Goal: Task Accomplishment & Management: Manage account settings

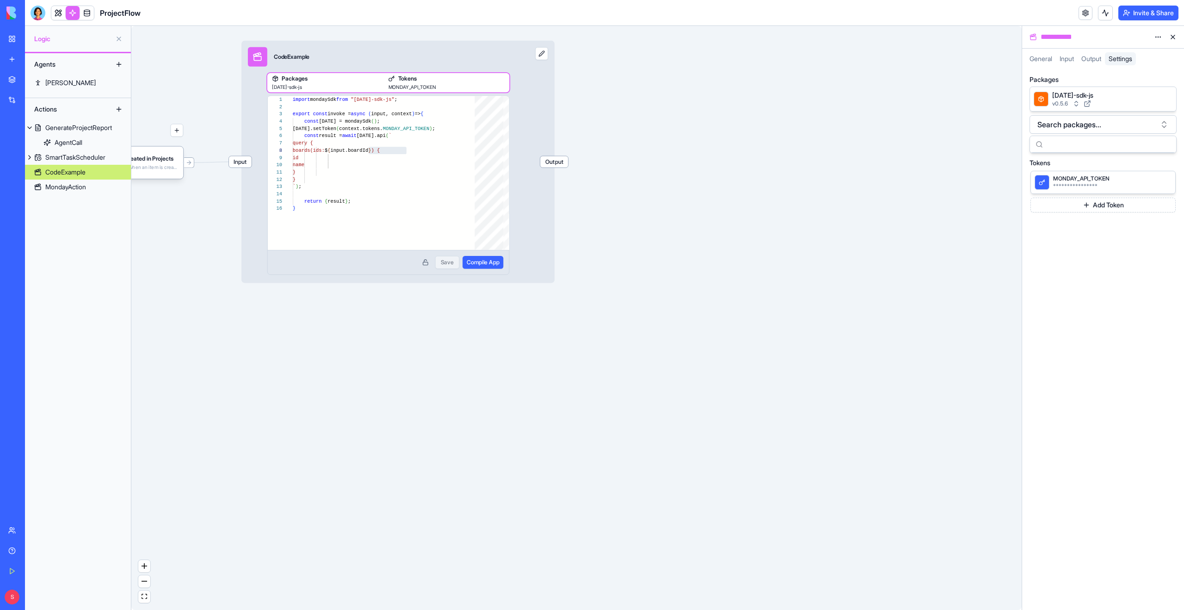
scroll to position [58, 130]
click at [1130, 14] on button "Invite & Share" at bounding box center [1148, 13] width 60 height 15
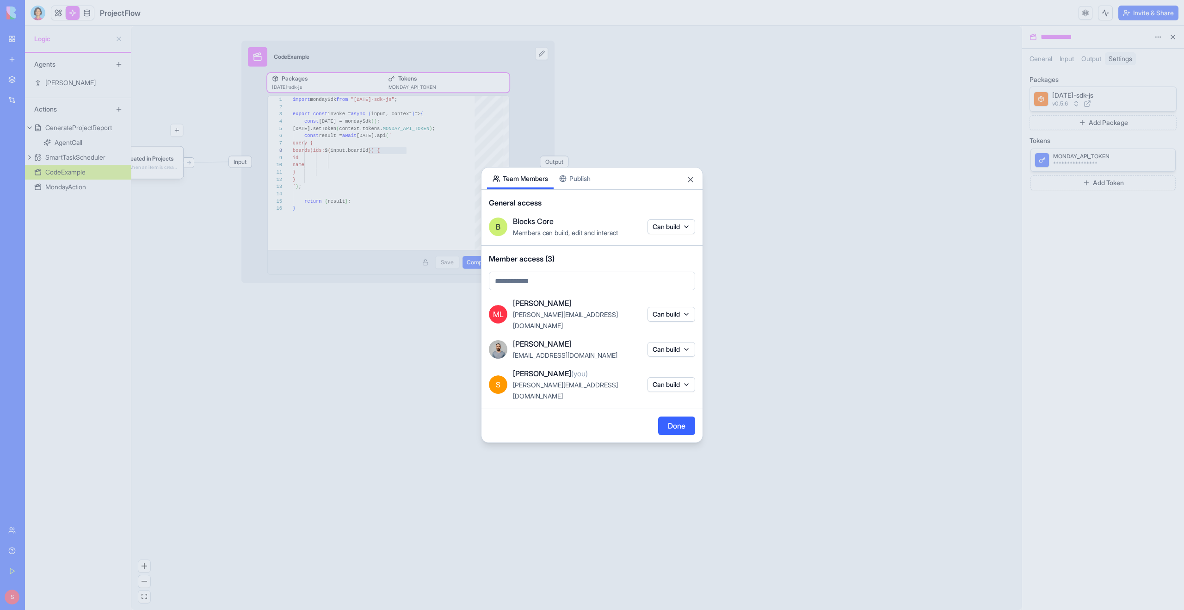
click at [778, 202] on div at bounding box center [592, 305] width 1184 height 610
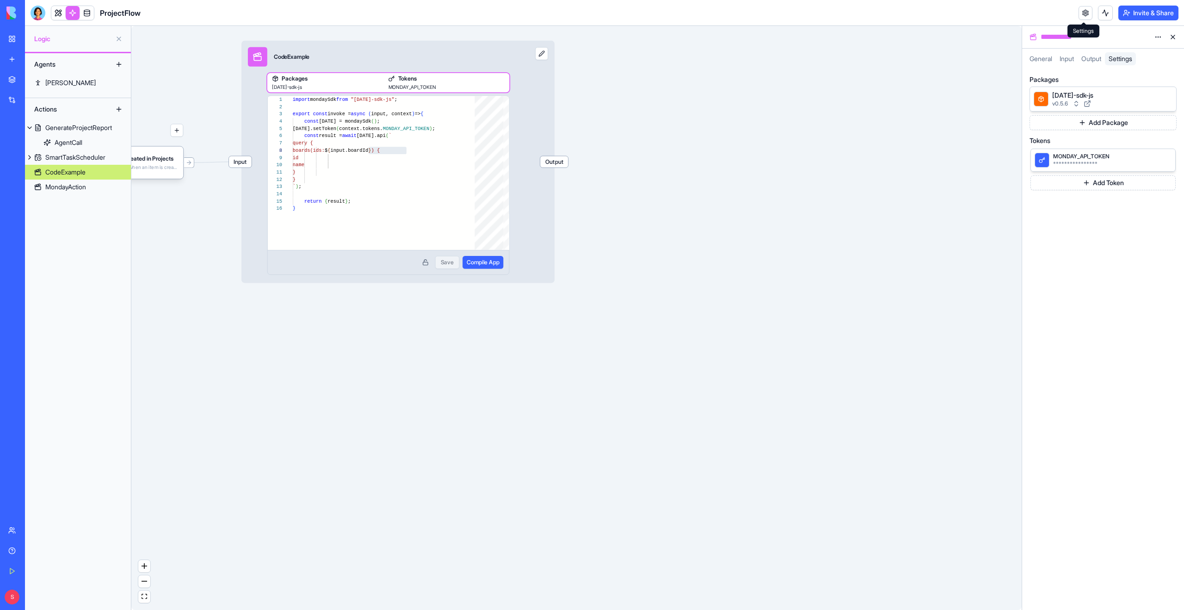
click at [1084, 12] on link at bounding box center [1085, 13] width 14 height 14
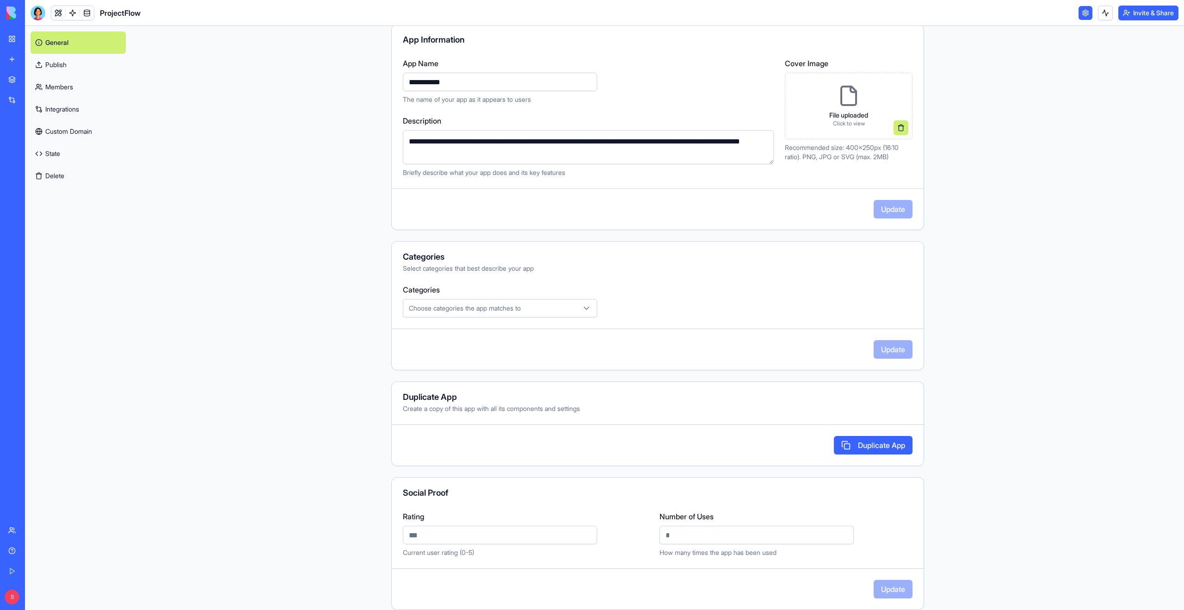
scroll to position [85, 0]
click at [73, 68] on link "Publish" at bounding box center [78, 65] width 95 height 22
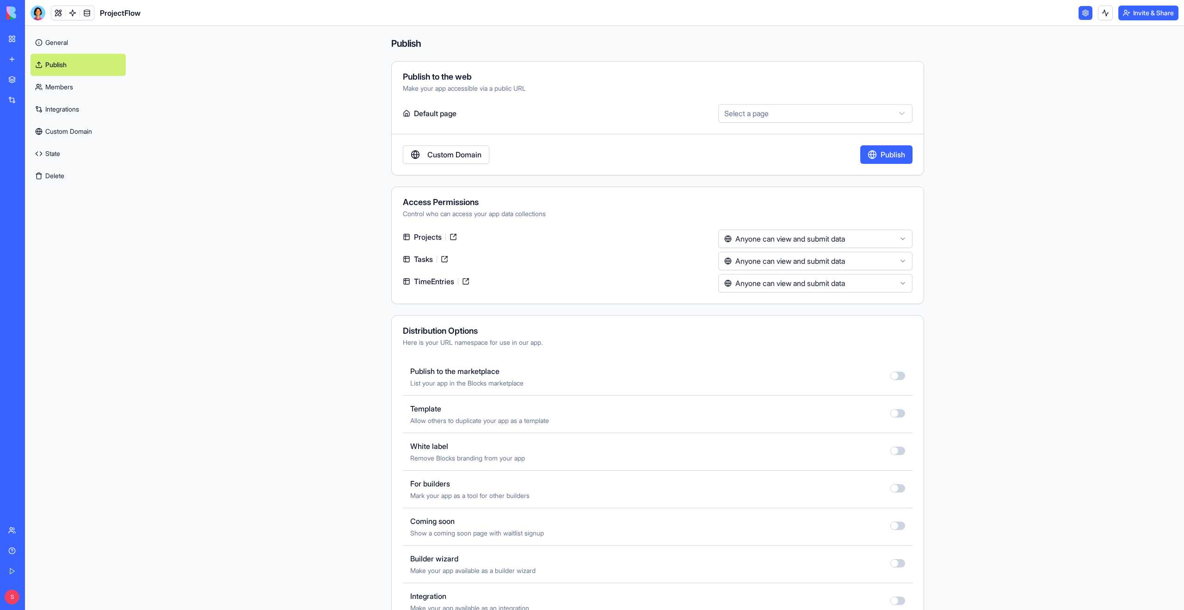
click at [480, 154] on link "Custom Domain" at bounding box center [446, 154] width 86 height 18
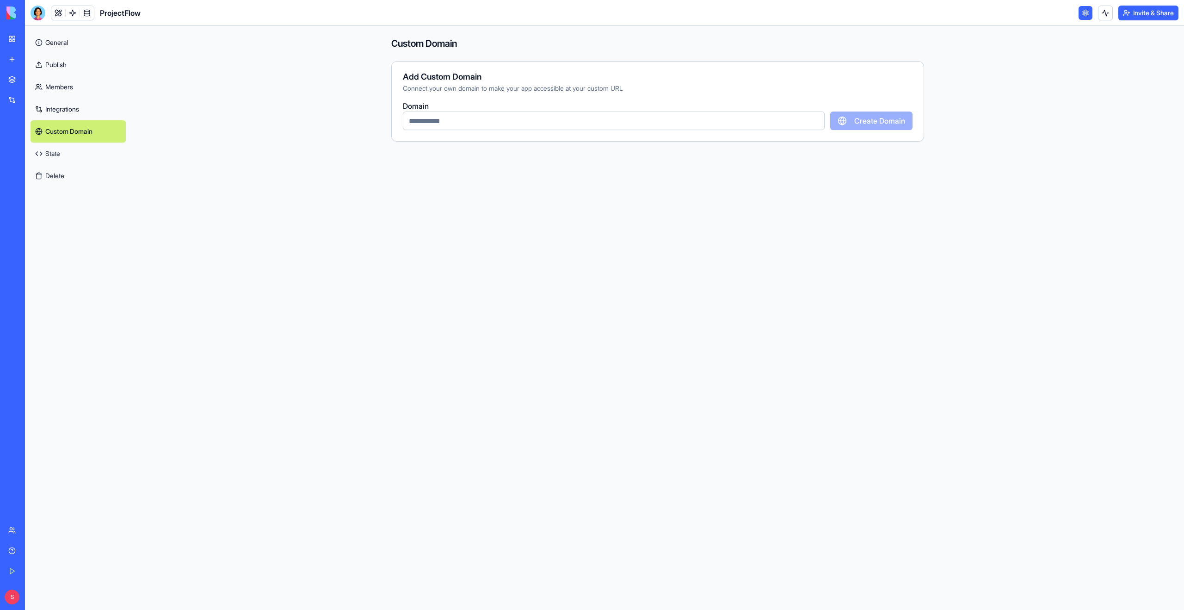
click at [530, 118] on input "text" at bounding box center [614, 120] width 422 height 18
click at [60, 48] on link "General" at bounding box center [78, 42] width 95 height 22
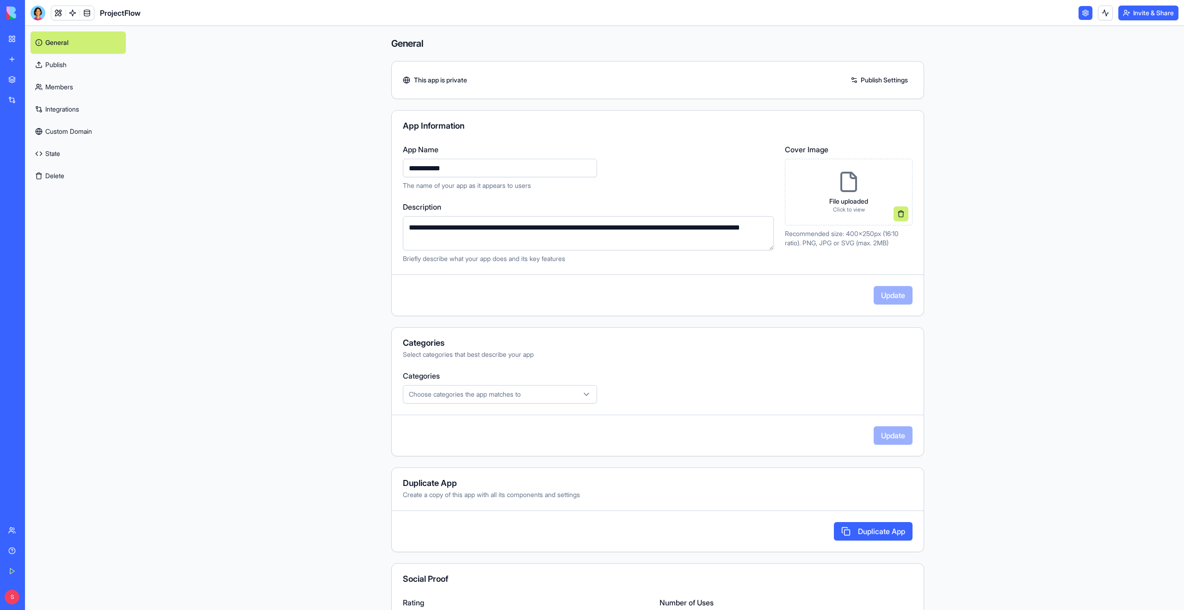
click at [73, 65] on link "Publish" at bounding box center [78, 65] width 95 height 22
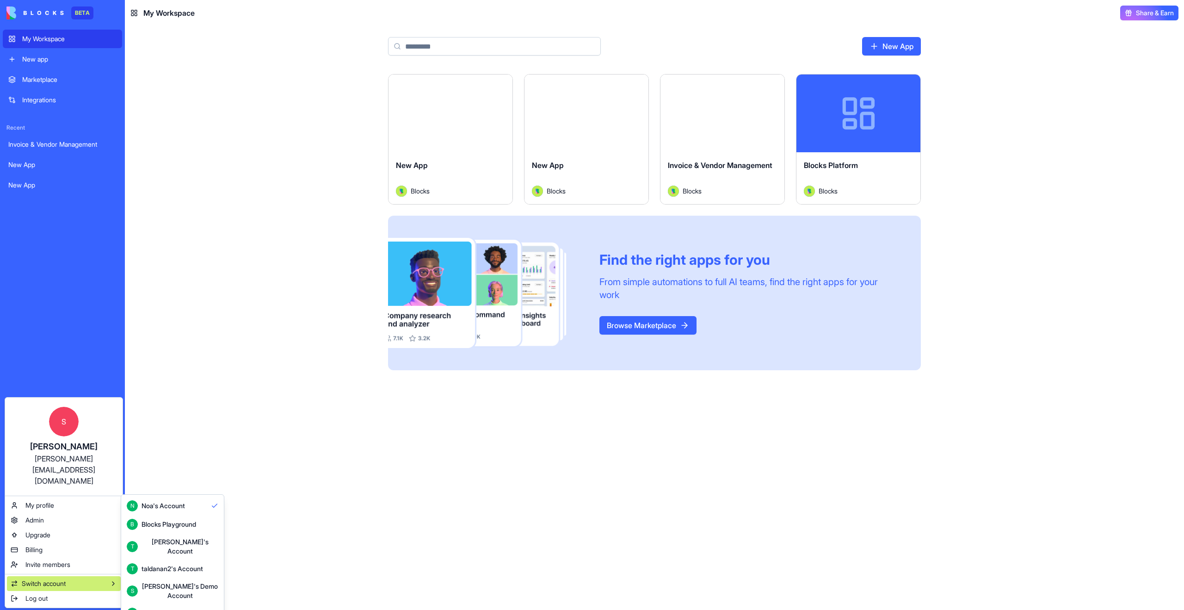
click at [164, 581] on div "Shelly's Demo Account" at bounding box center [180, 590] width 77 height 18
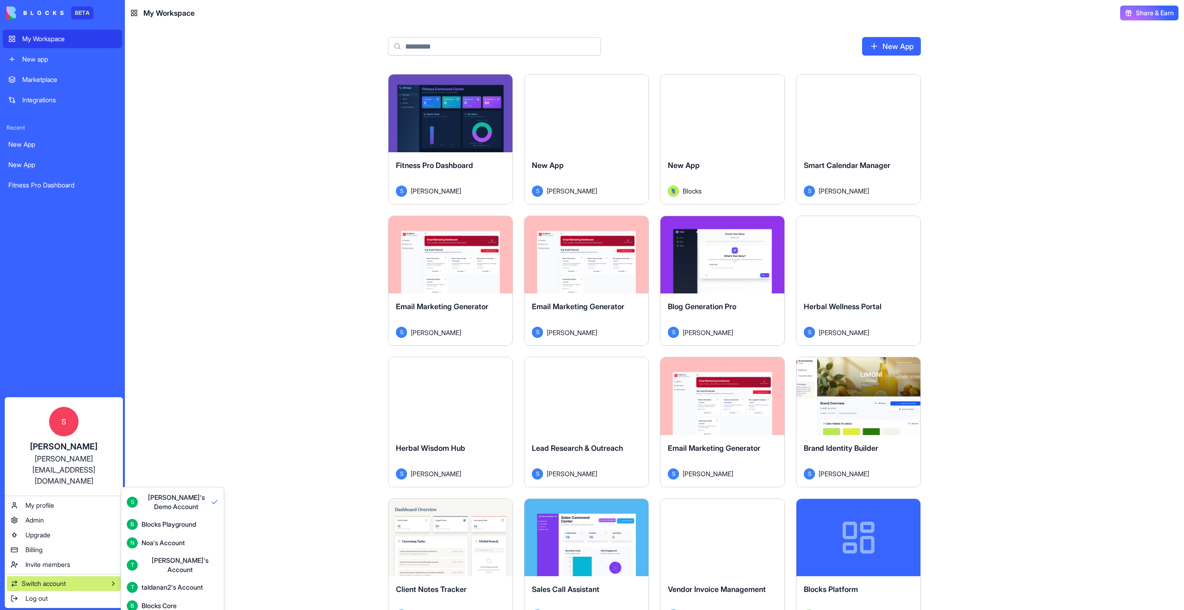
click at [144, 601] on div "Blocks Core" at bounding box center [159, 605] width 35 height 9
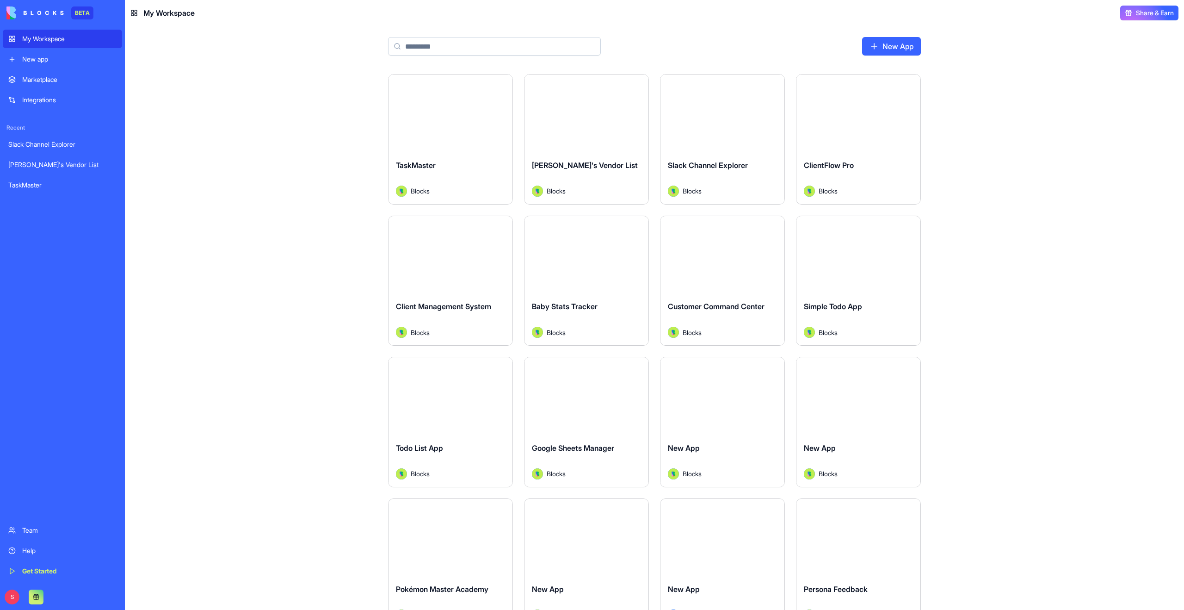
click at [462, 54] on input at bounding box center [494, 46] width 213 height 18
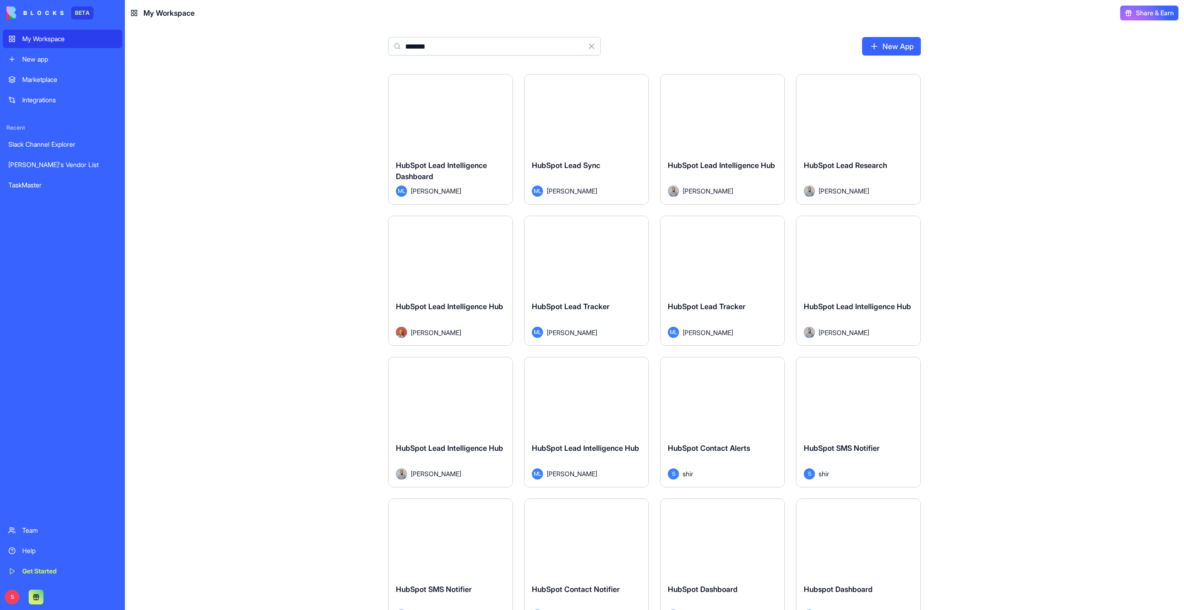
type input "*******"
click at [579, 116] on button "Launch" at bounding box center [586, 113] width 69 height 18
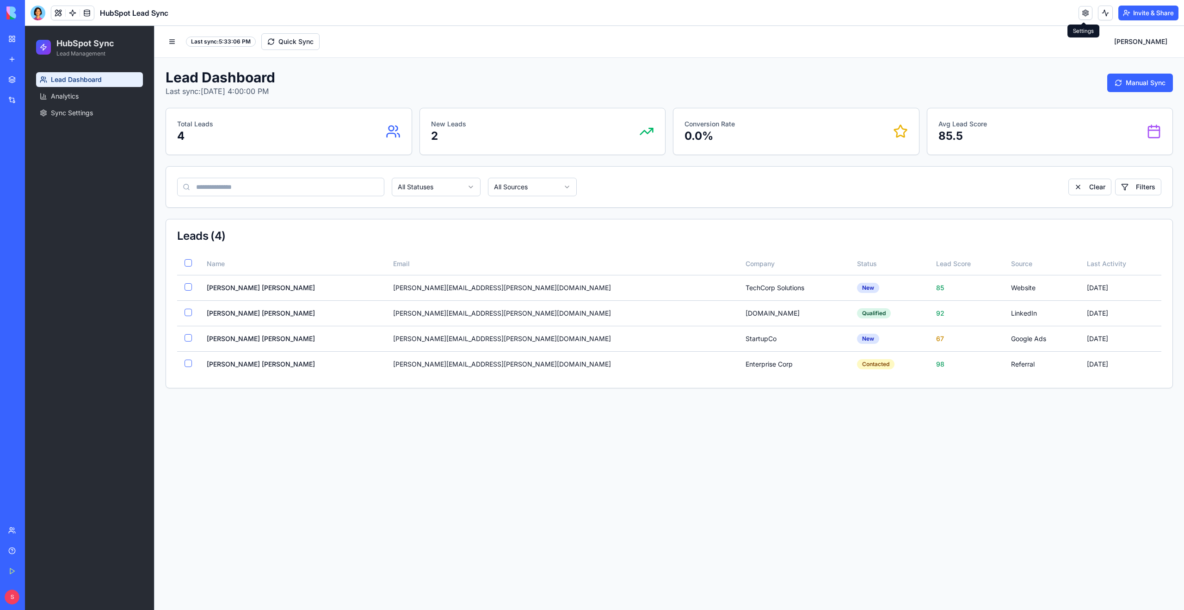
click at [1080, 14] on link at bounding box center [1085, 13] width 14 height 14
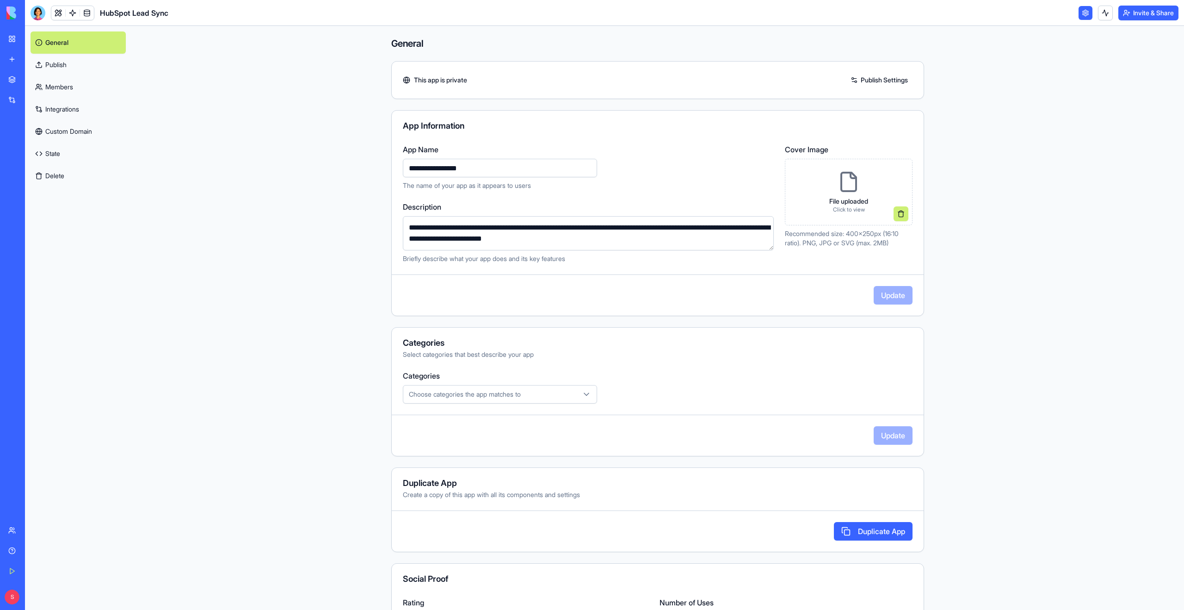
click at [56, 109] on link "Integrations" at bounding box center [78, 109] width 95 height 22
